Goal: Task Accomplishment & Management: Complete application form

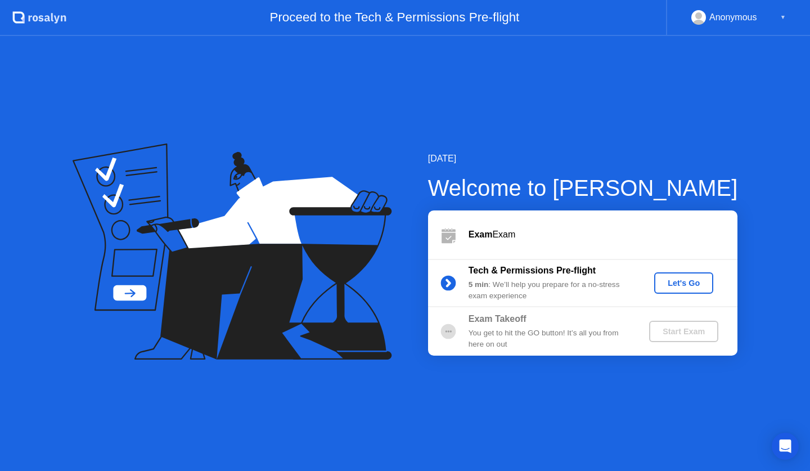
click at [679, 279] on div "Let's Go" at bounding box center [684, 282] width 50 height 9
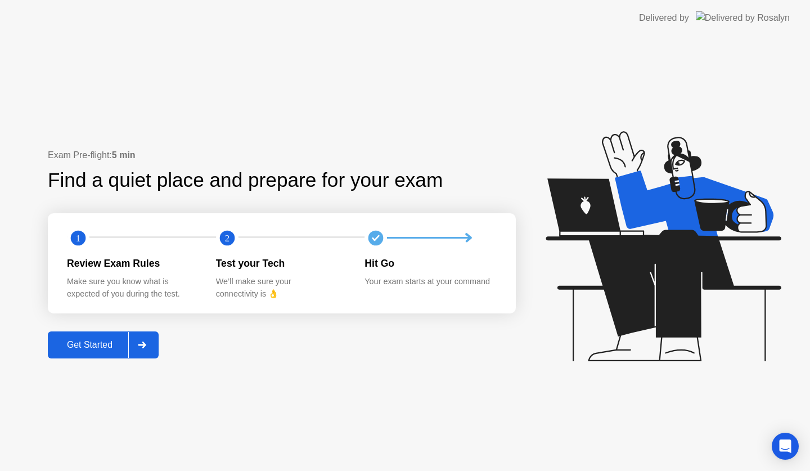
click at [112, 340] on div "Get Started" at bounding box center [89, 345] width 77 height 10
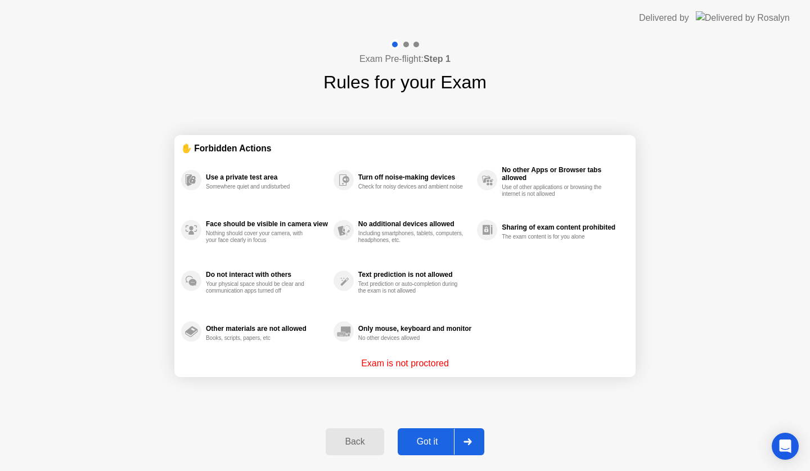
click at [430, 442] on div "Got it" at bounding box center [427, 442] width 53 height 10
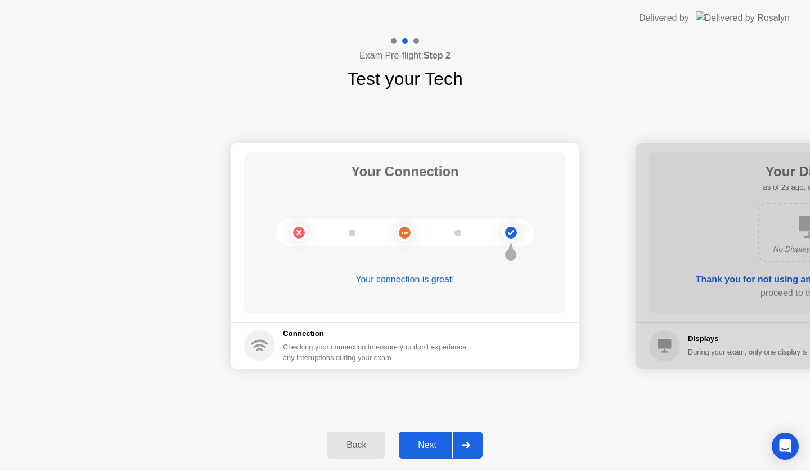
click at [439, 443] on div "Next" at bounding box center [427, 445] width 50 height 10
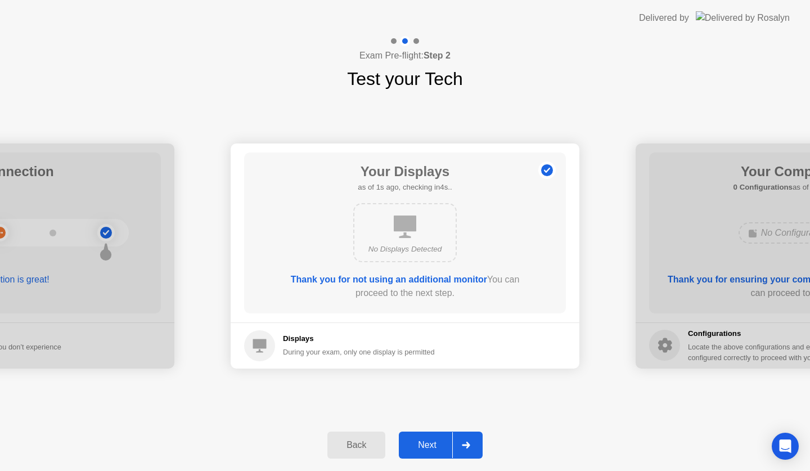
click at [439, 443] on div "Next" at bounding box center [427, 445] width 50 height 10
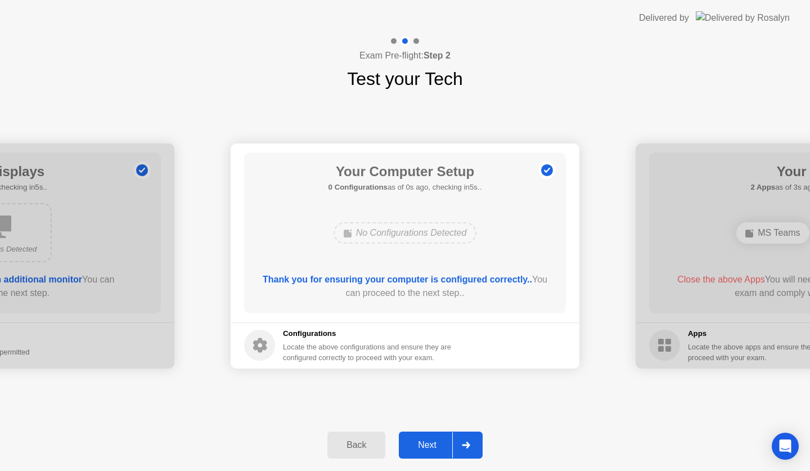
click at [439, 443] on div "Next" at bounding box center [427, 445] width 50 height 10
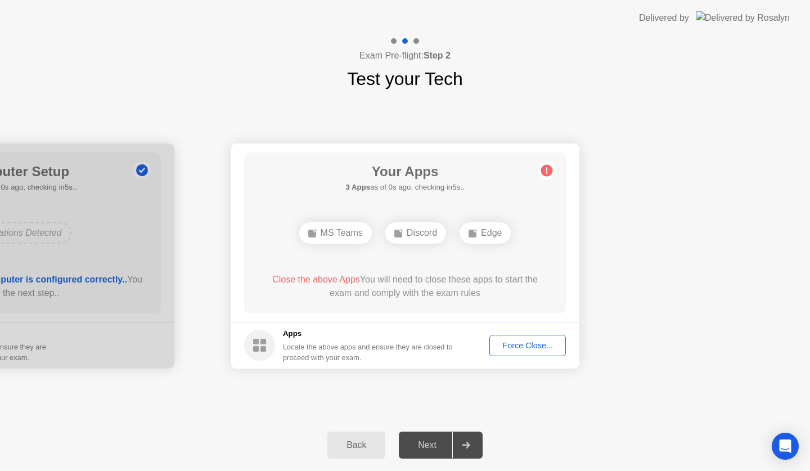
click at [516, 341] on div "Force Close..." at bounding box center [527, 345] width 69 height 9
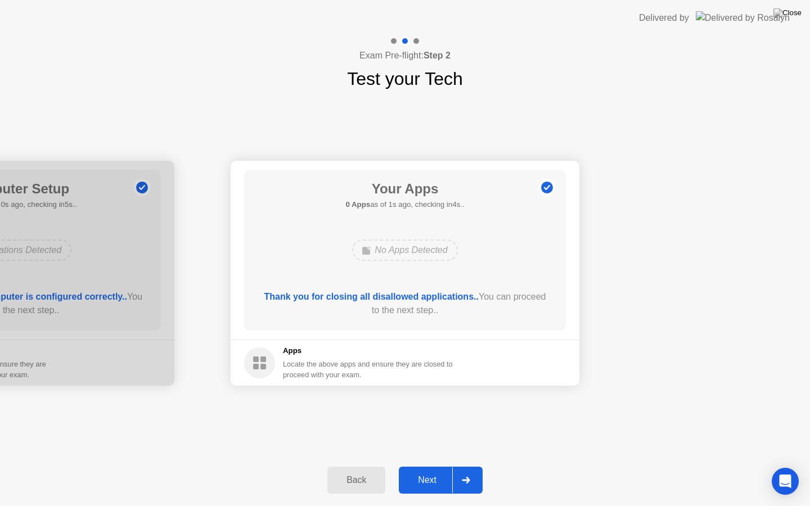
click at [435, 470] on div "Next" at bounding box center [427, 480] width 50 height 10
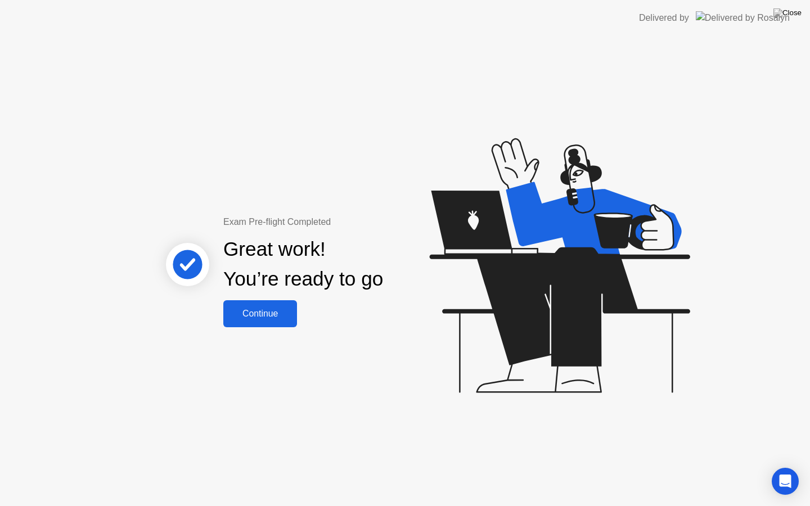
click at [269, 312] on div "Continue" at bounding box center [260, 314] width 67 height 10
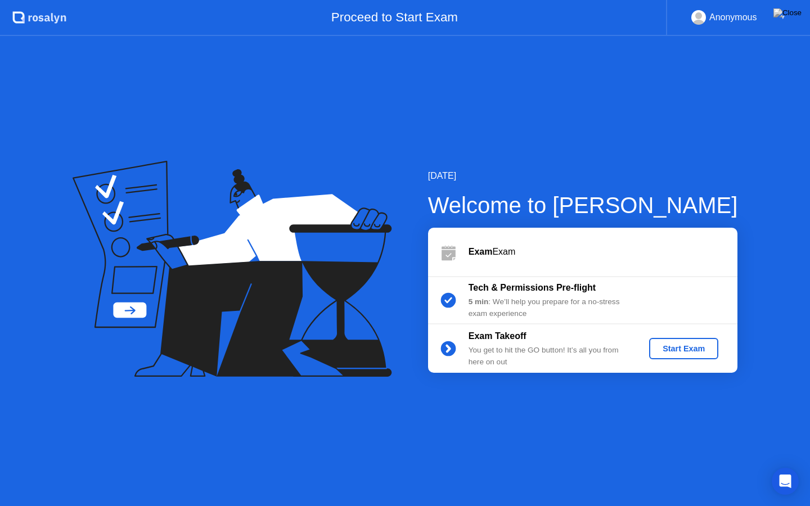
click at [672, 351] on div "Start Exam" at bounding box center [684, 348] width 60 height 9
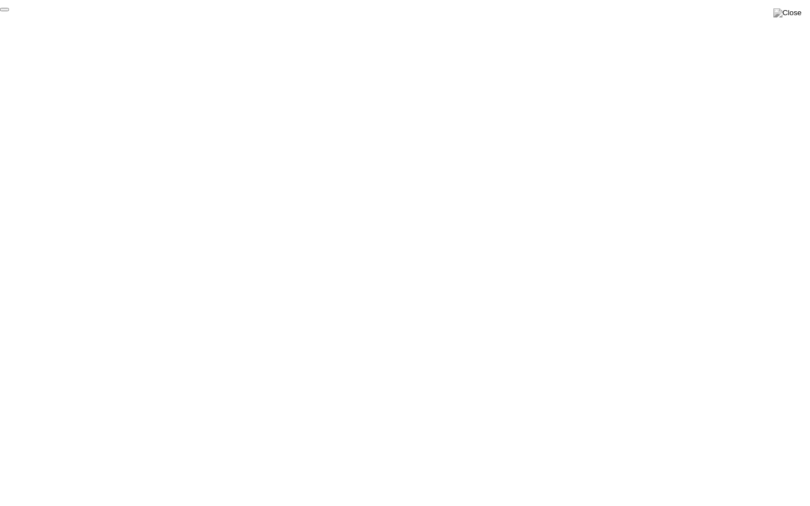
click div "End Proctoring Session"
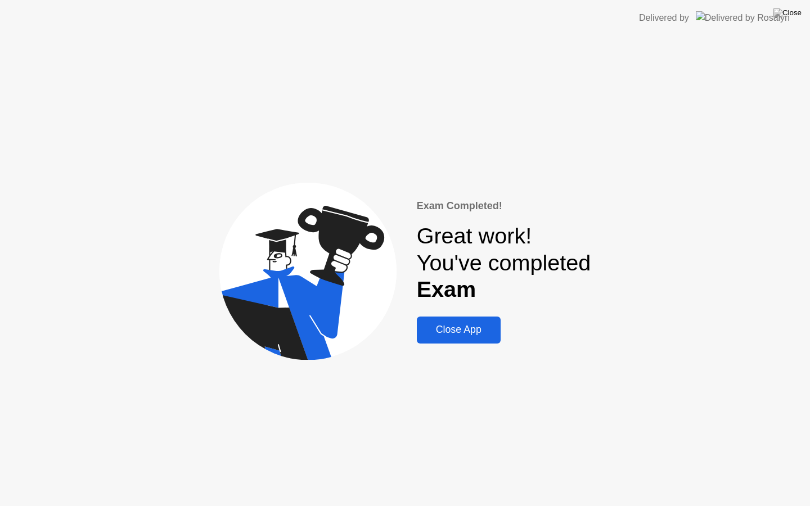
click at [464, 330] on div "Close App" at bounding box center [458, 330] width 77 height 12
